Goal: Task Accomplishment & Management: Manage account settings

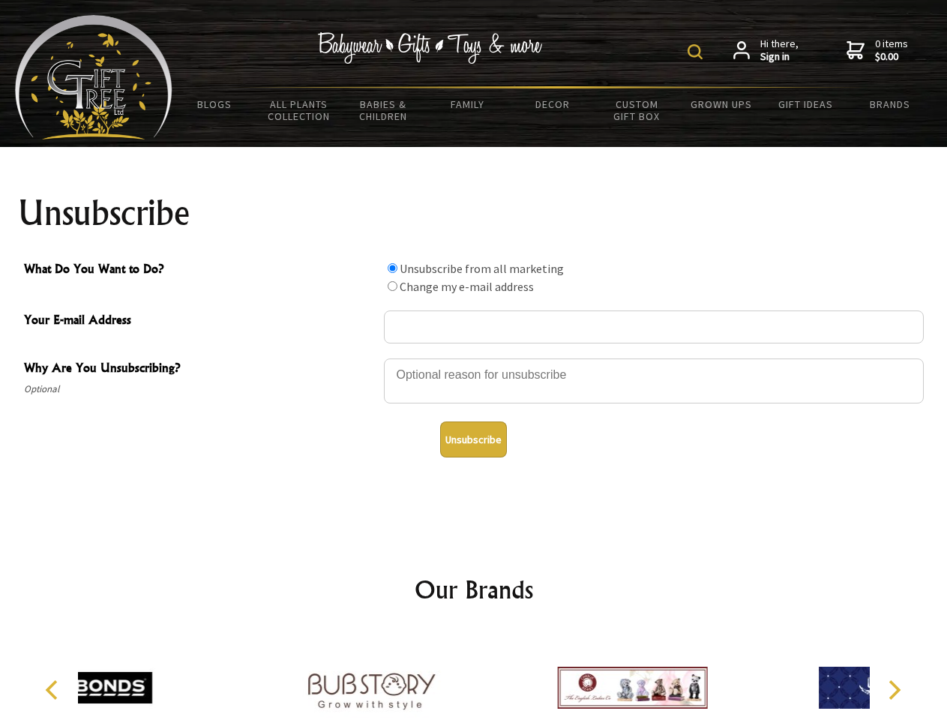
click at [697, 52] on img at bounding box center [694, 51] width 15 height 15
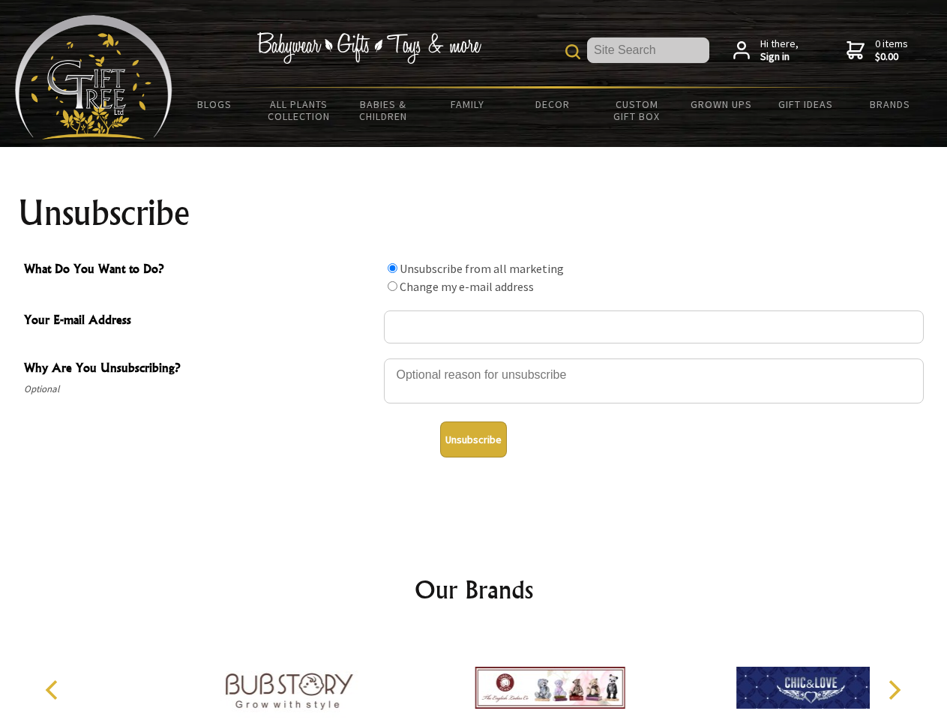
click at [474, 358] on div at bounding box center [654, 383] width 540 height 52
click at [392, 268] on input "What Do You Want to Do?" at bounding box center [393, 268] width 10 height 10
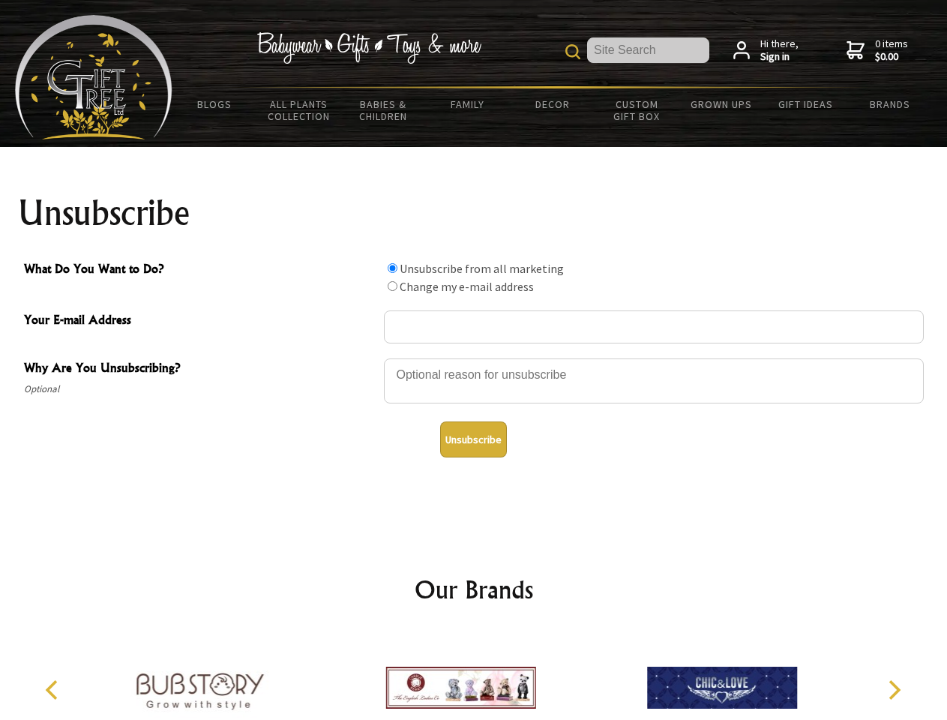
click at [392, 286] on input "What Do You Want to Do?" at bounding box center [393, 286] width 10 height 10
radio input "true"
click at [473, 439] on button "Unsubscribe" at bounding box center [473, 439] width 67 height 36
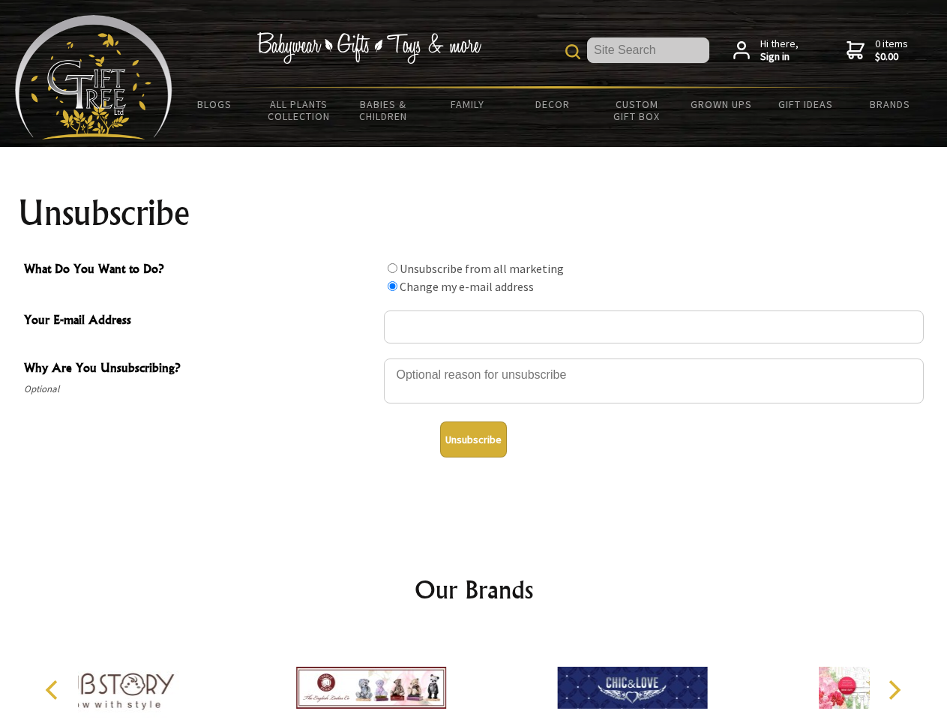
click at [474, 675] on div at bounding box center [371, 689] width 261 height 117
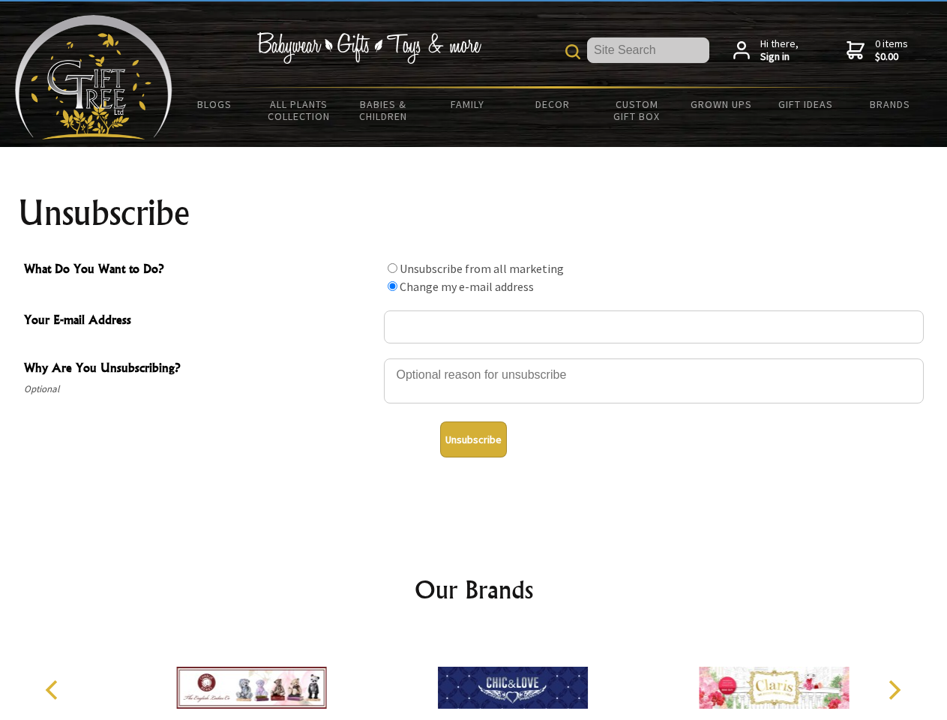
click at [54, 690] on icon "Previous" at bounding box center [52, 689] width 19 height 19
